Goal: Task Accomplishment & Management: Manage account settings

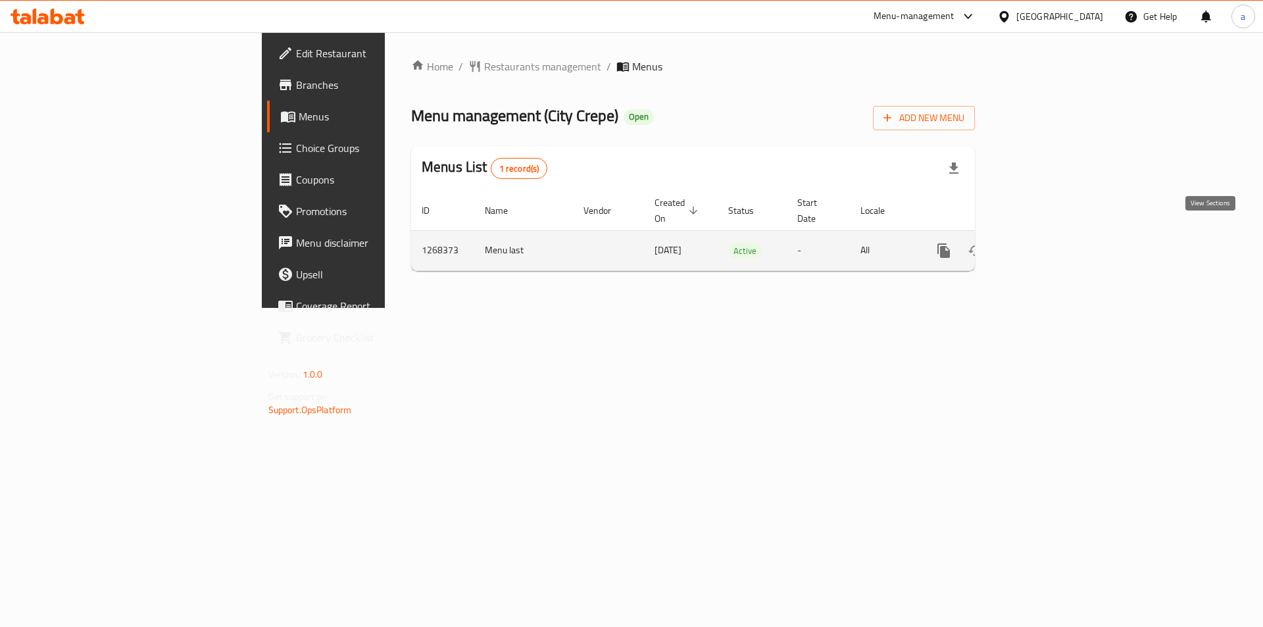
click at [1047, 243] on icon "enhanced table" at bounding box center [1039, 251] width 16 height 16
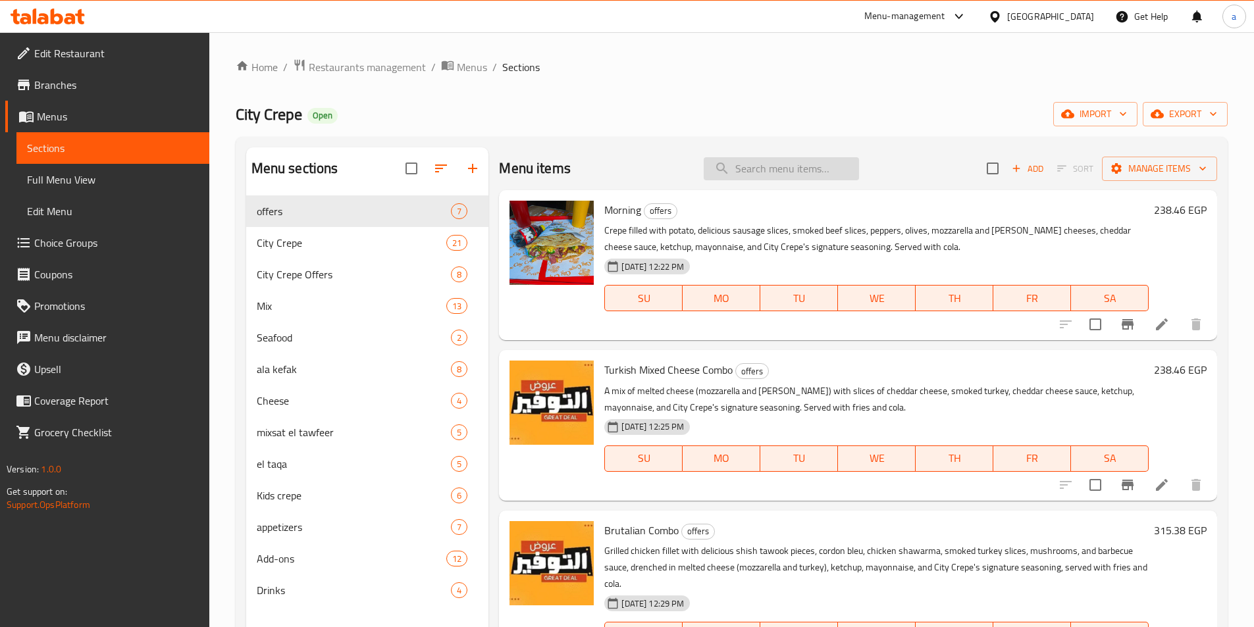
click at [723, 169] on input "search" at bounding box center [780, 168] width 155 height 23
paste input "Cordon Bleu"
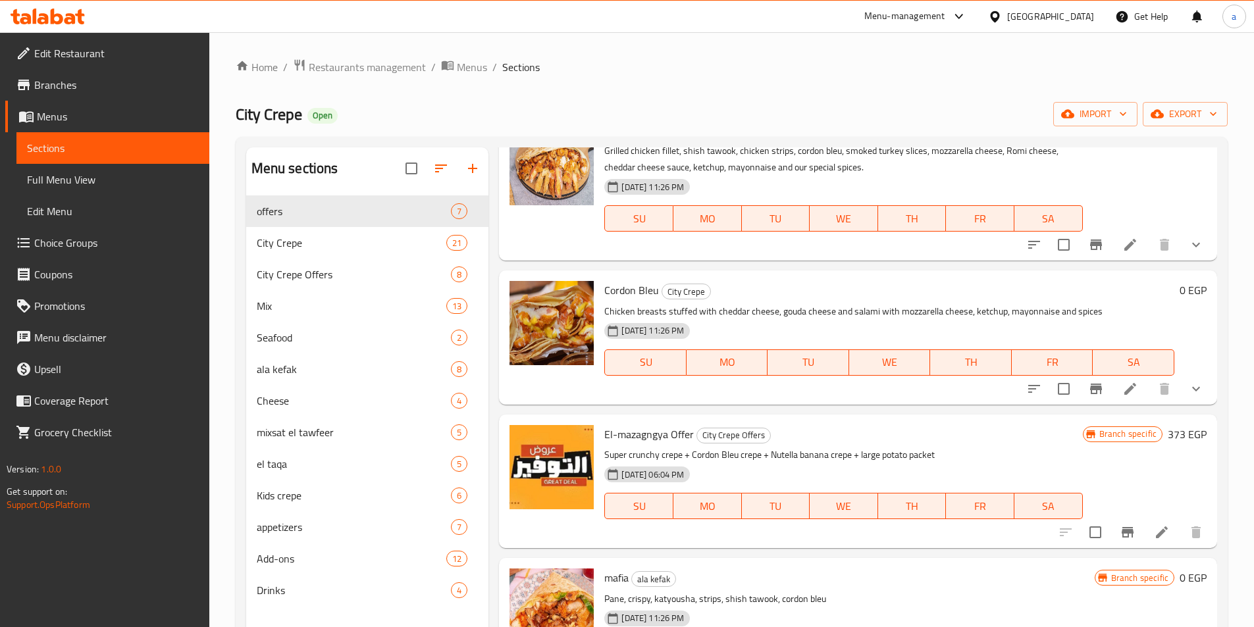
scroll to position [768, 0]
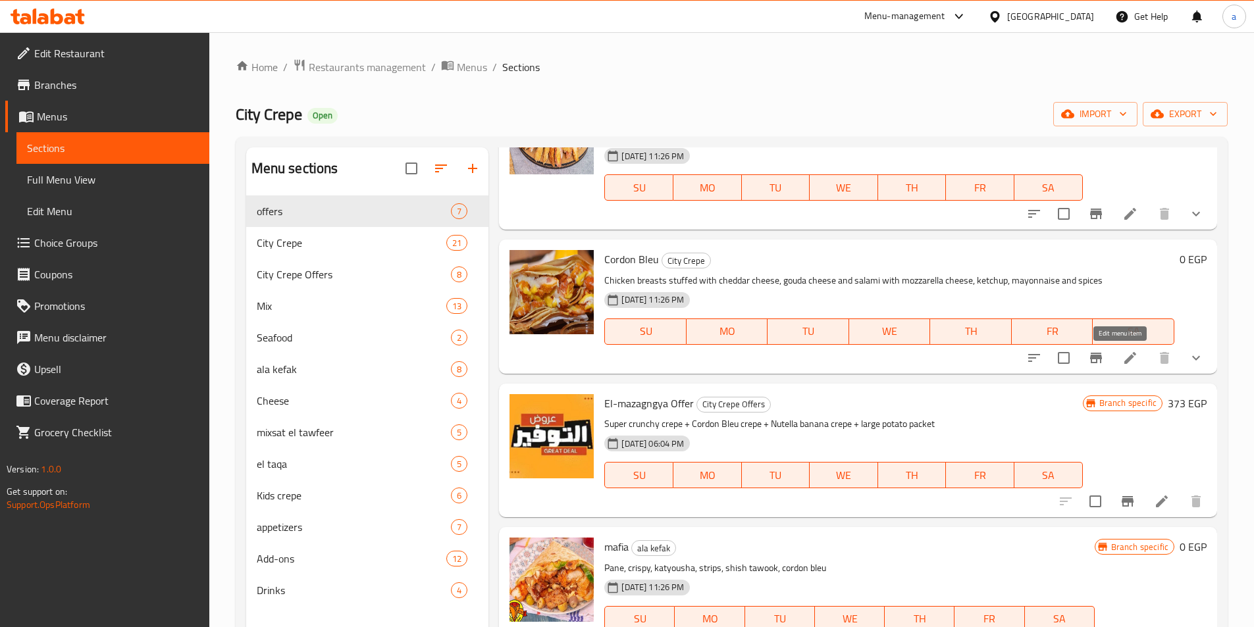
type input "Cordon Bleu"
click at [1125, 363] on icon at bounding box center [1130, 358] width 16 height 16
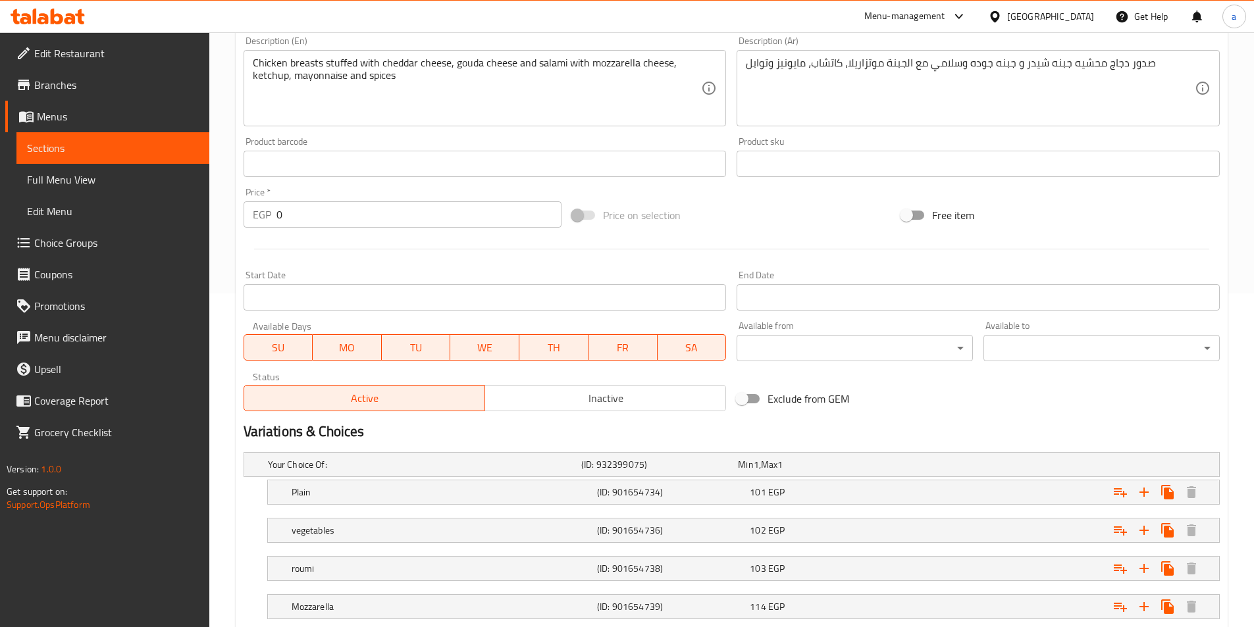
scroll to position [472, 0]
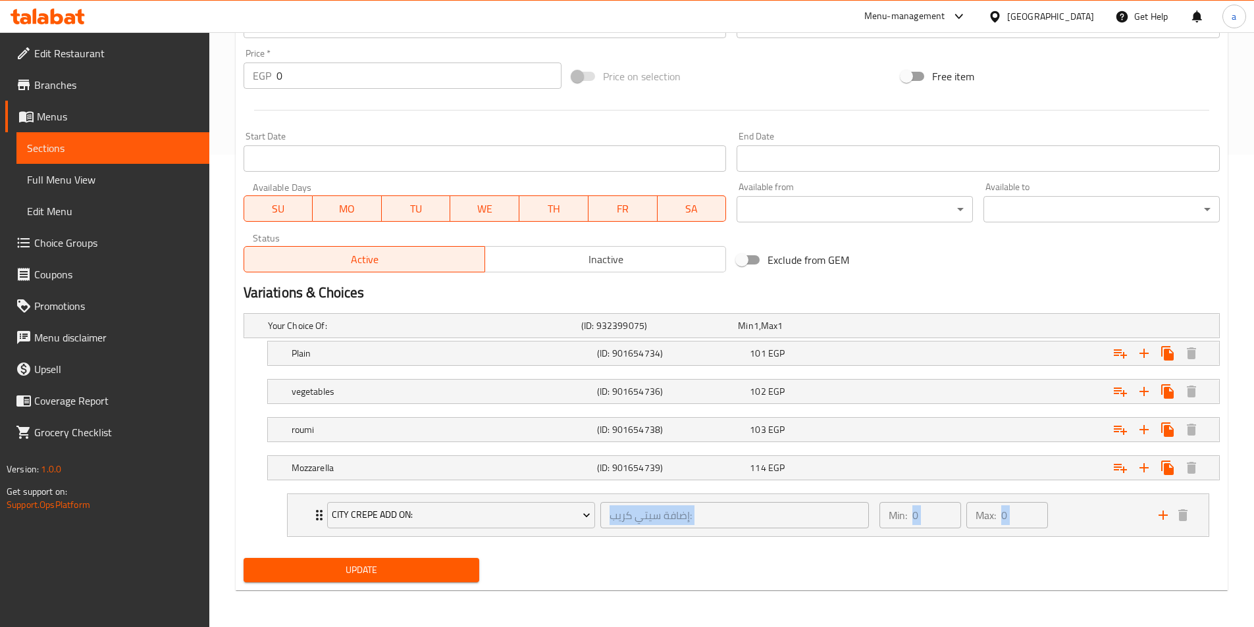
drag, startPoint x: 857, startPoint y: 292, endPoint x: 659, endPoint y: 576, distance: 346.3
click at [657, 580] on div "Change Image Size: 1200 x 800 px / Image formats: jpg, png / 5MB Max. Item name…" at bounding box center [731, 139] width 986 height 896
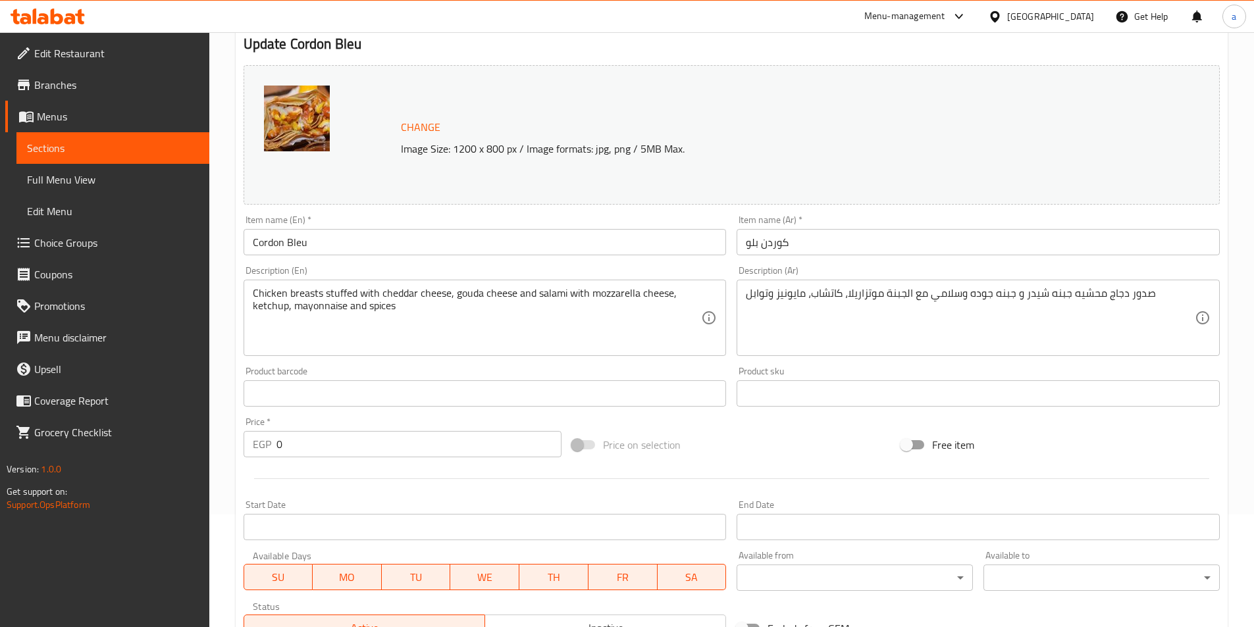
scroll to position [0, 0]
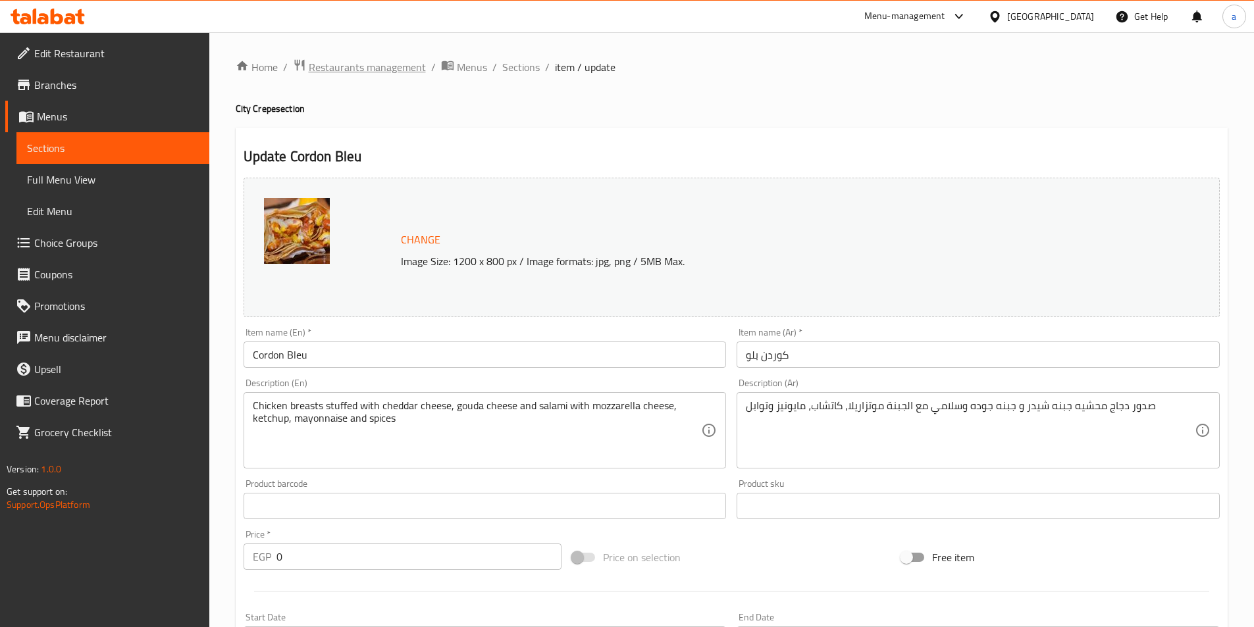
click at [334, 66] on span "Restaurants management" at bounding box center [367, 67] width 117 height 16
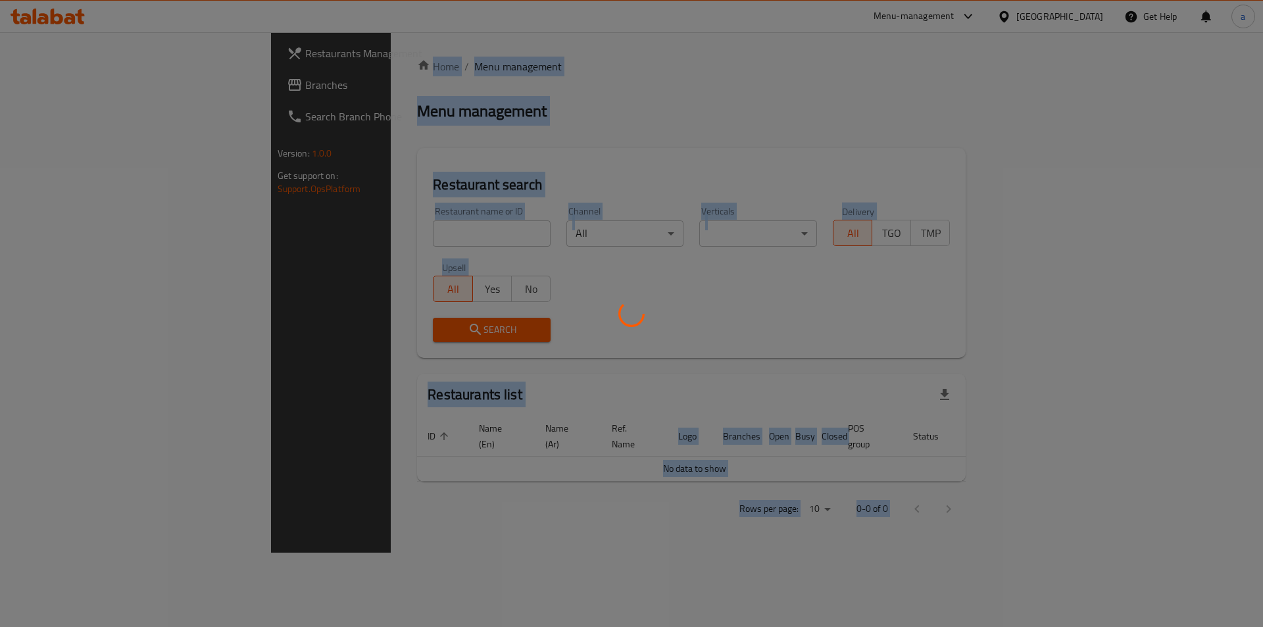
click at [113, 79] on div at bounding box center [631, 313] width 1263 height 627
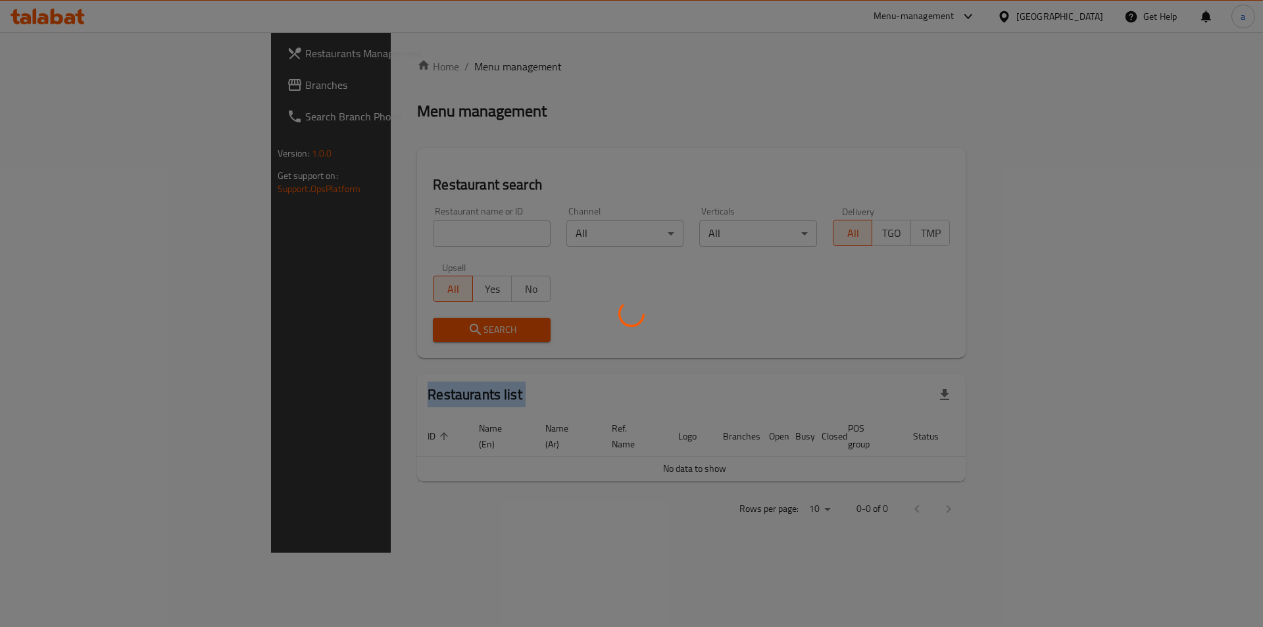
click at [113, 79] on div at bounding box center [631, 313] width 1263 height 627
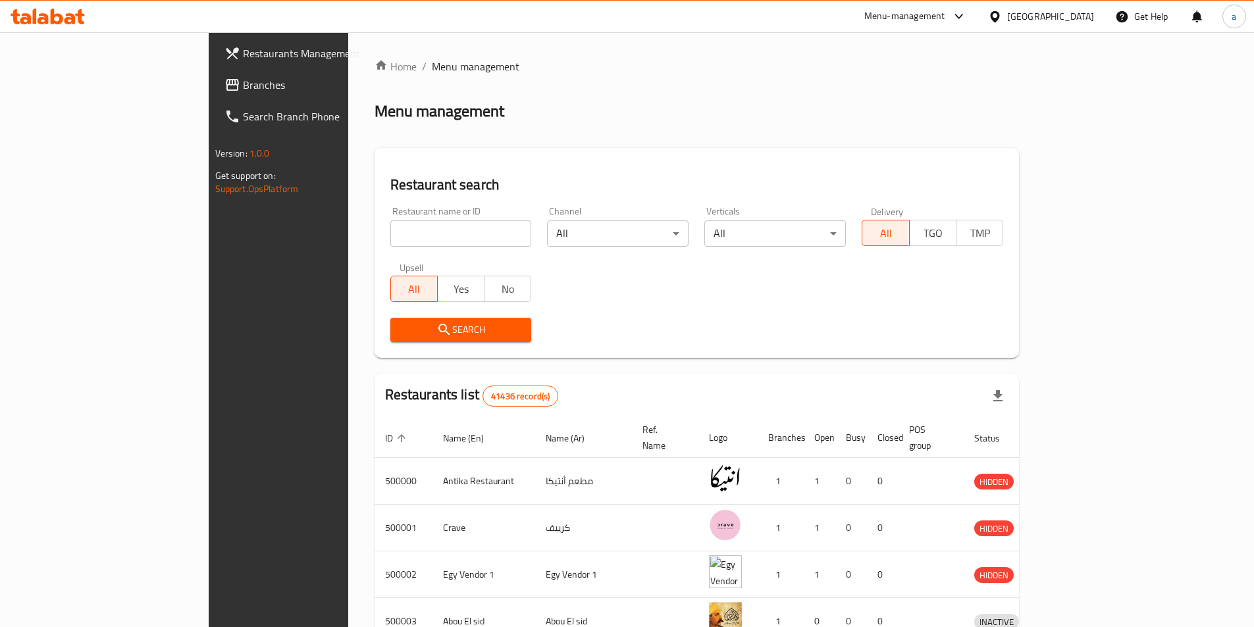
click at [390, 222] on input "search" at bounding box center [460, 233] width 141 height 26
click at [243, 88] on span "Branches" at bounding box center [325, 85] width 165 height 16
click at [243, 77] on span "Branches" at bounding box center [325, 85] width 165 height 16
